Goal: Information Seeking & Learning: Find specific fact

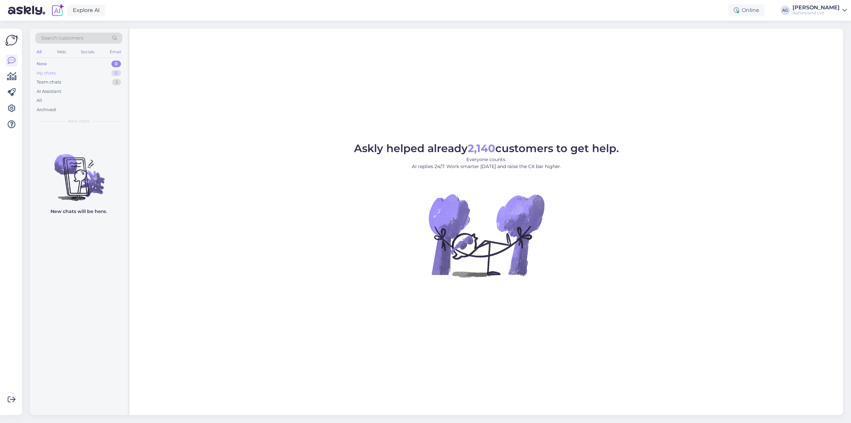
click at [47, 72] on div "My chats" at bounding box center [46, 73] width 19 height 7
click at [46, 81] on div "Team chats" at bounding box center [49, 82] width 25 height 7
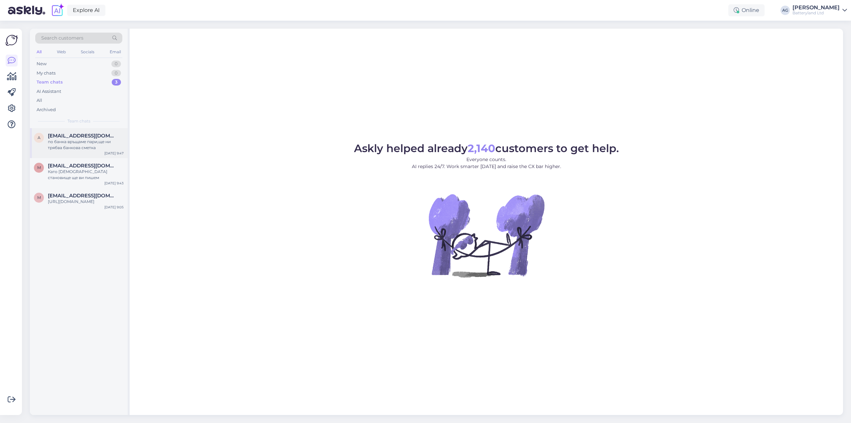
click at [71, 145] on div "по банка връщаме пари,ще ни трябва банкова сметка" at bounding box center [86, 145] width 76 height 12
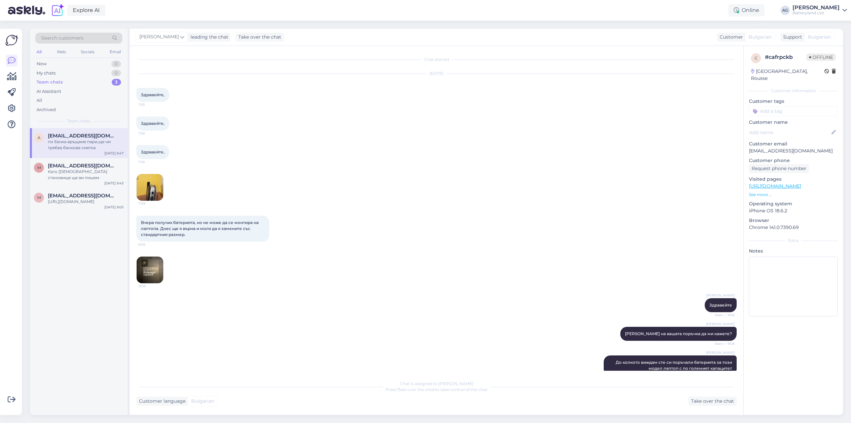
scroll to position [271, 0]
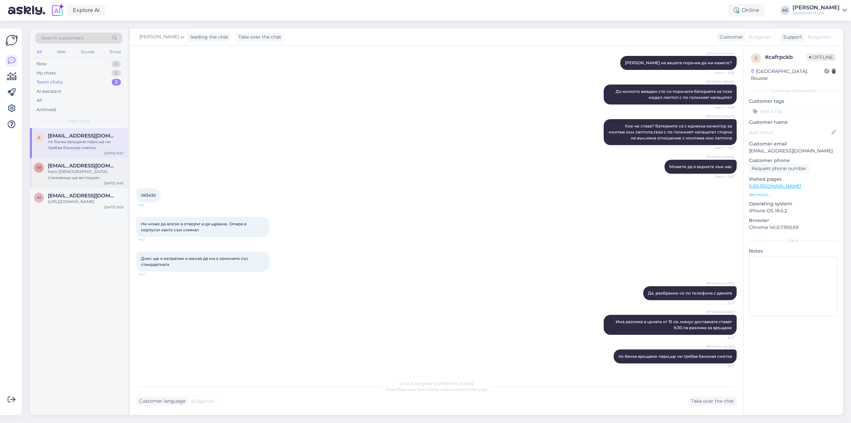
click at [68, 166] on span "[EMAIL_ADDRESS][DOMAIN_NAME]" at bounding box center [82, 166] width 69 height 6
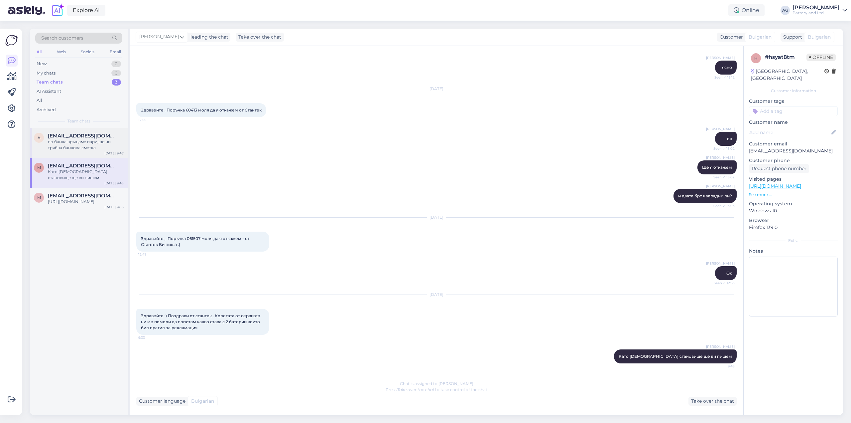
click at [69, 142] on div "по банка връщаме пари,ще ни трябва банкова сметка" at bounding box center [86, 145] width 76 height 12
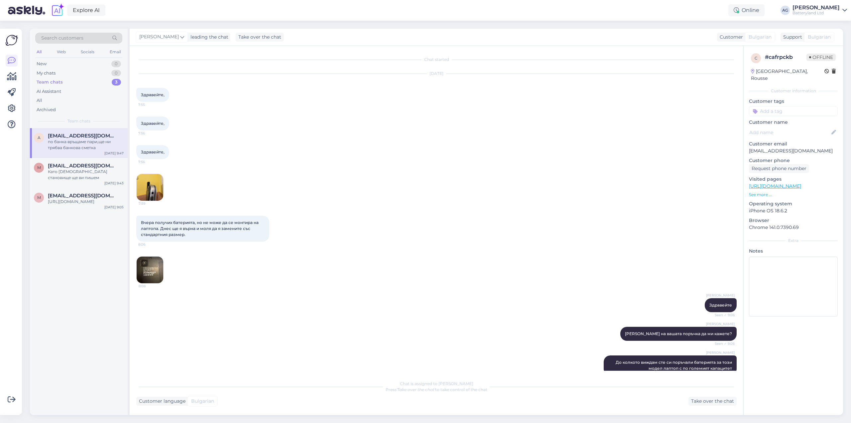
scroll to position [111, 0]
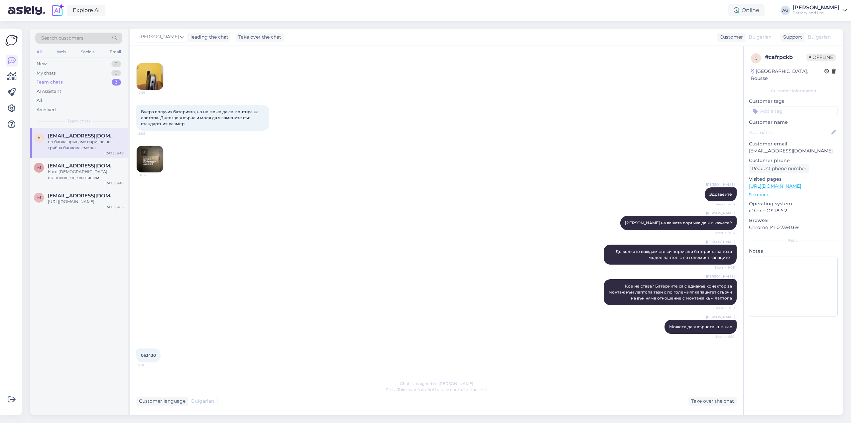
click at [153, 83] on img at bounding box center [150, 76] width 27 height 27
click at [147, 157] on img at bounding box center [150, 159] width 27 height 27
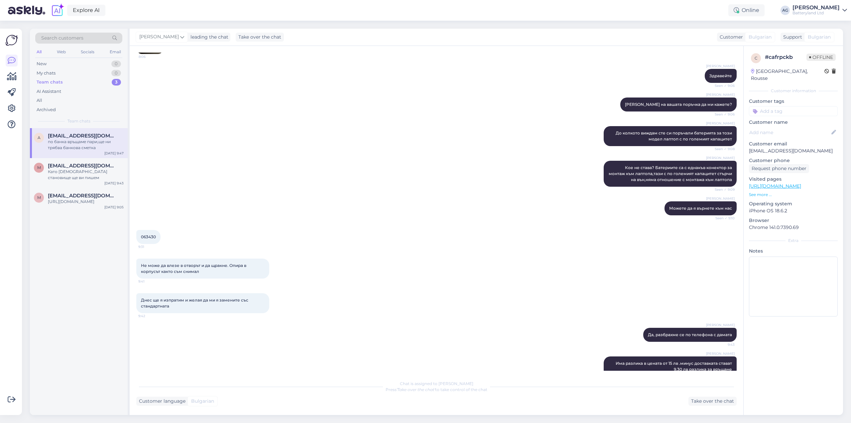
scroll to position [271, 0]
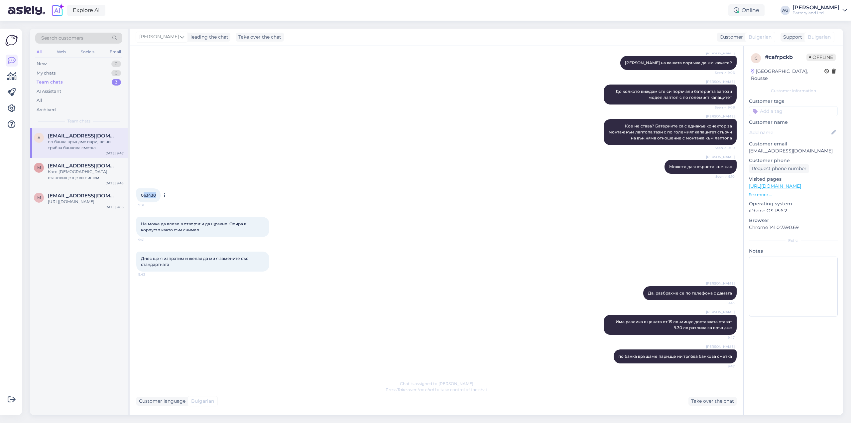
drag, startPoint x: 143, startPoint y: 193, endPoint x: 156, endPoint y: 192, distance: 13.3
click at [156, 192] on div "063430 9:31" at bounding box center [148, 195] width 24 height 14
copy span "63430"
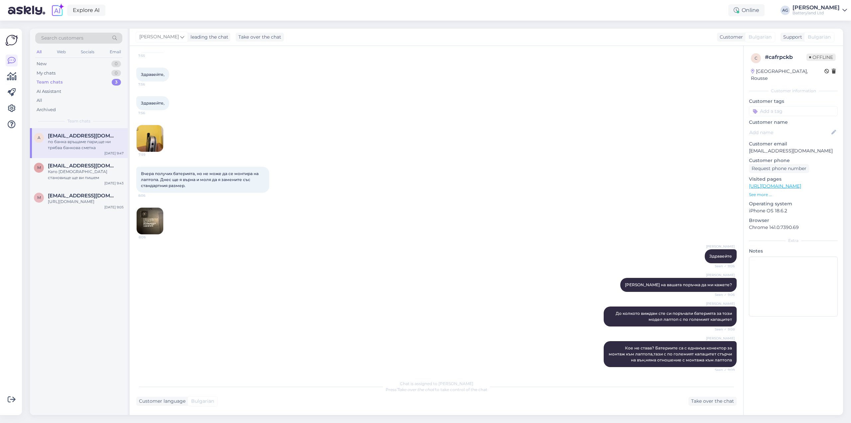
click at [155, 211] on img at bounding box center [150, 220] width 27 height 27
click at [150, 144] on img at bounding box center [150, 138] width 27 height 27
